Goal: Find specific page/section: Find specific page/section

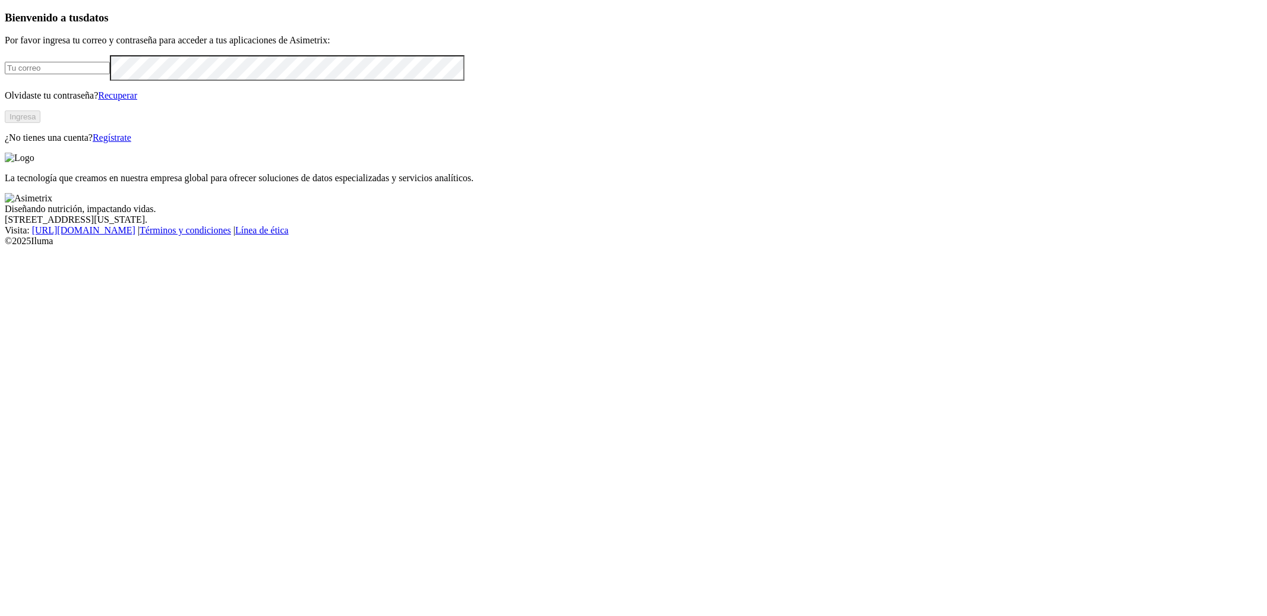
type input "[PERSON_NAME][EMAIL_ADDRESS][DOMAIN_NAME]"
click at [40, 123] on button "Ingresa" at bounding box center [23, 116] width 36 height 12
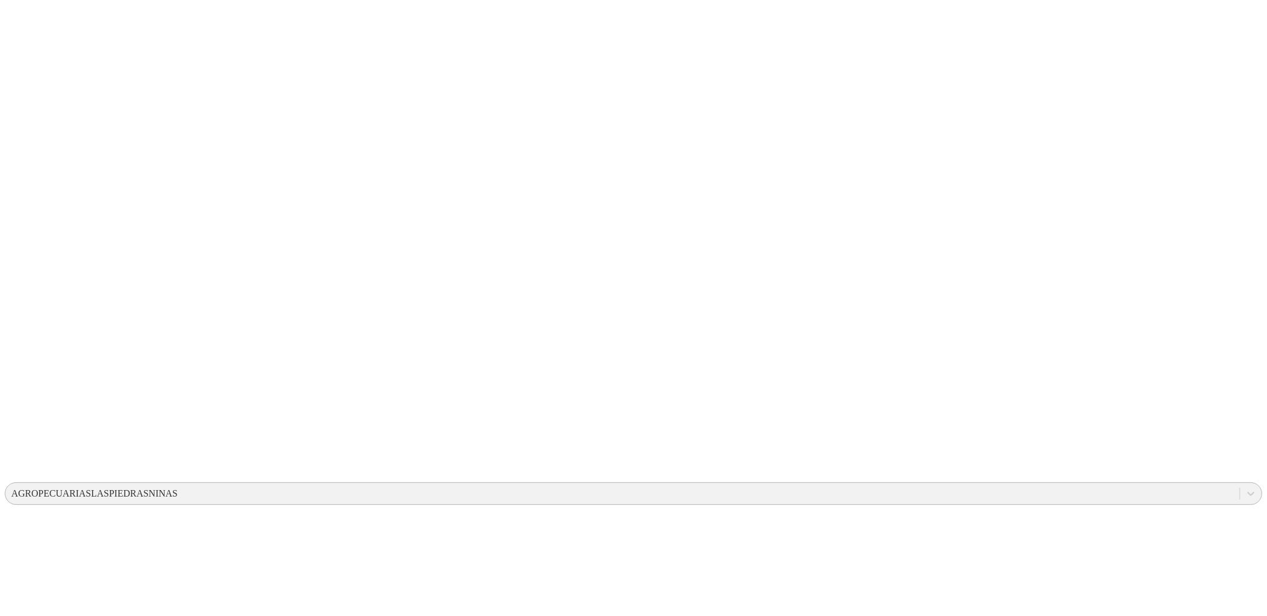
click at [178, 488] on div "AGROPECUARIASLASPIEDRASNINAS" at bounding box center [94, 493] width 166 height 11
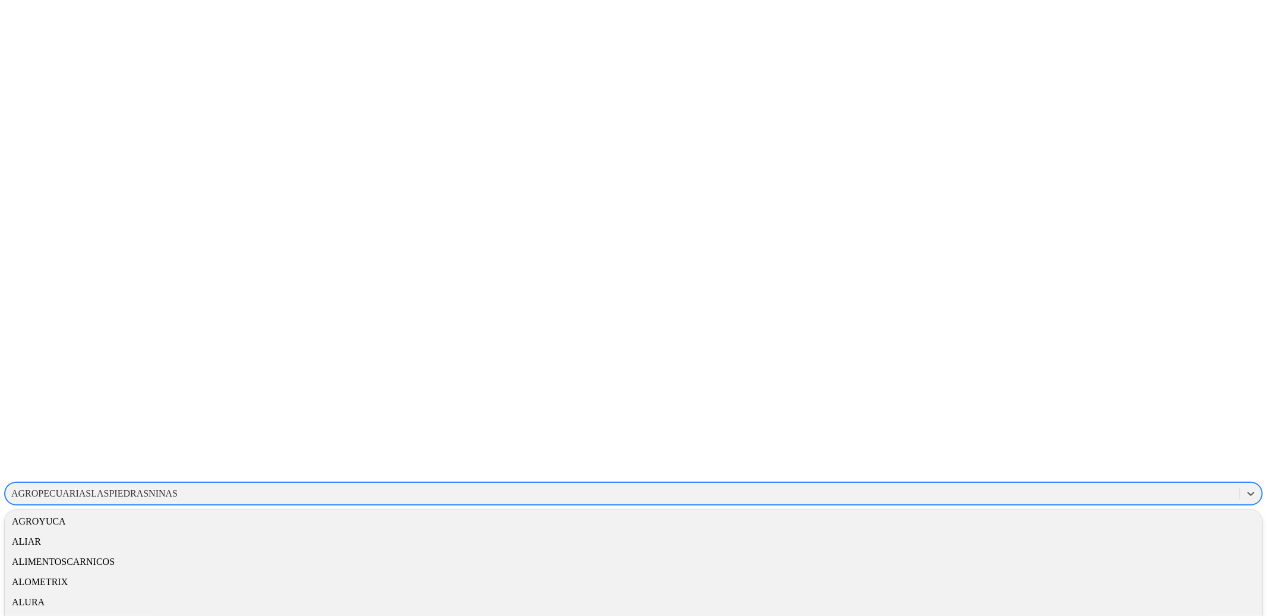
scroll to position [203, 0]
click at [1053, 551] on div "ALIMENTOSCARNICOS" at bounding box center [633, 561] width 1257 height 20
